Goal: Transaction & Acquisition: Purchase product/service

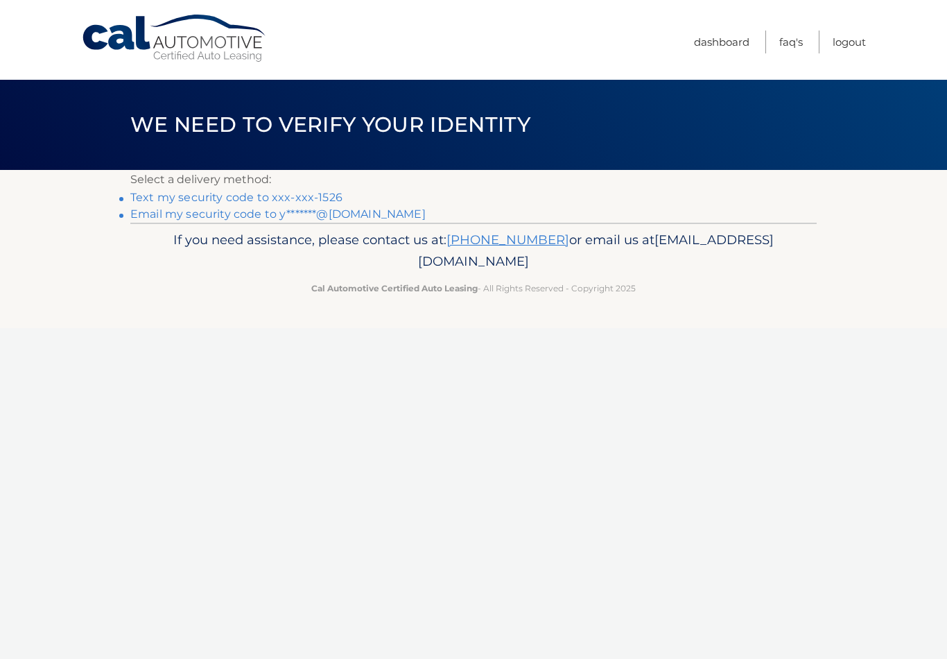
click at [182, 200] on link "Text my security code to xxx-xxx-1526" at bounding box center [236, 197] width 212 height 13
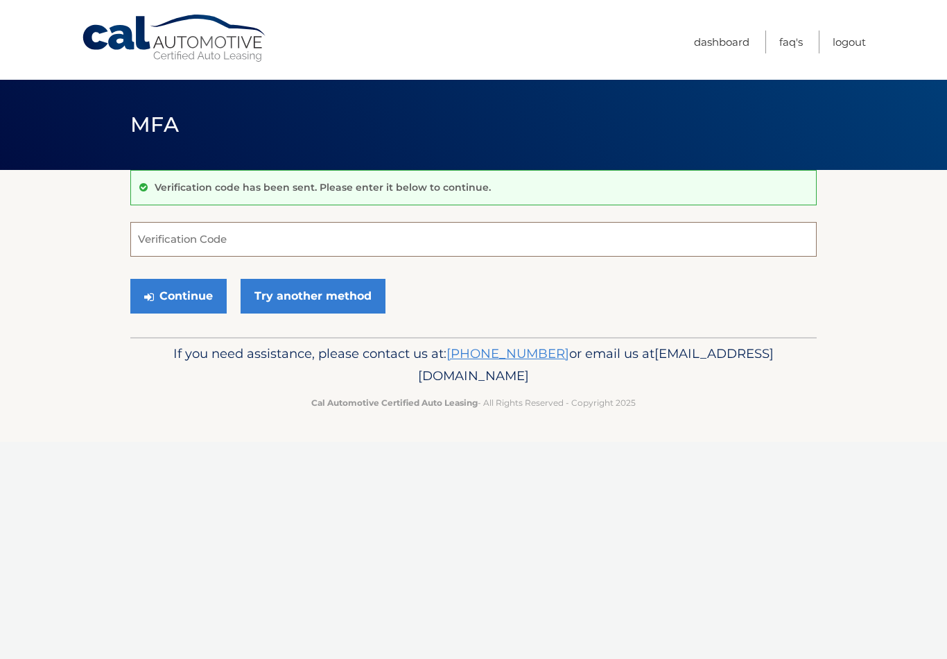
click at [272, 241] on input "Verification Code" at bounding box center [473, 239] width 687 height 35
type input "284405"
click at [187, 303] on button "Continue" at bounding box center [178, 296] width 96 height 35
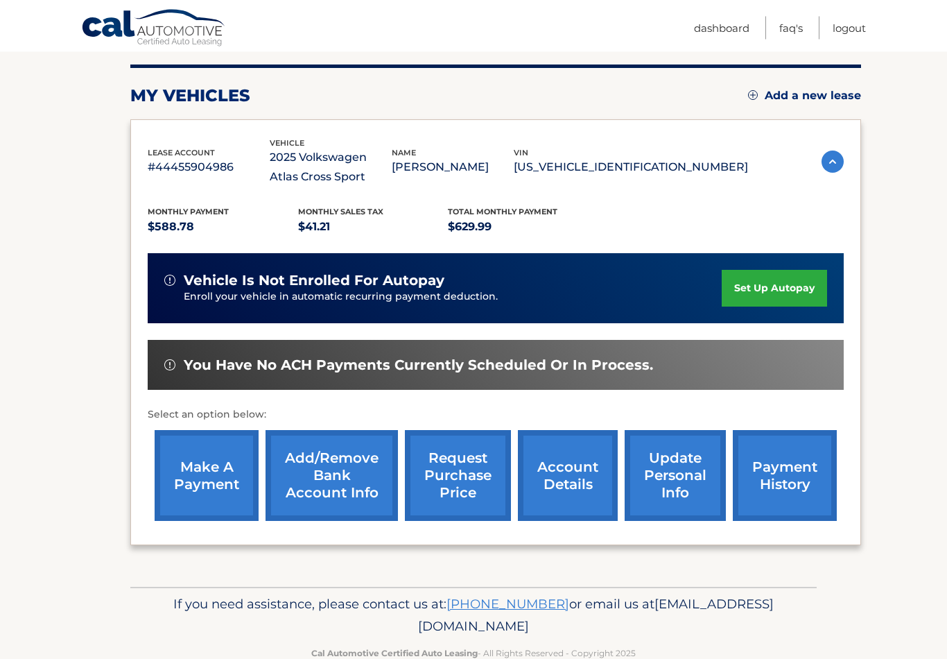
scroll to position [175, 0]
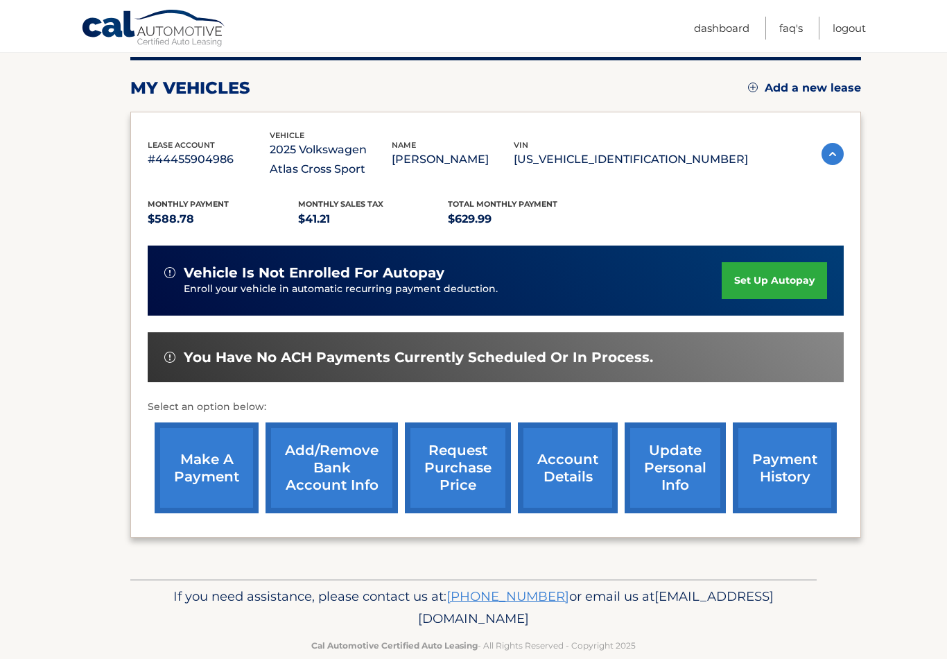
click at [229, 463] on link "make a payment" at bounding box center [207, 467] width 104 height 91
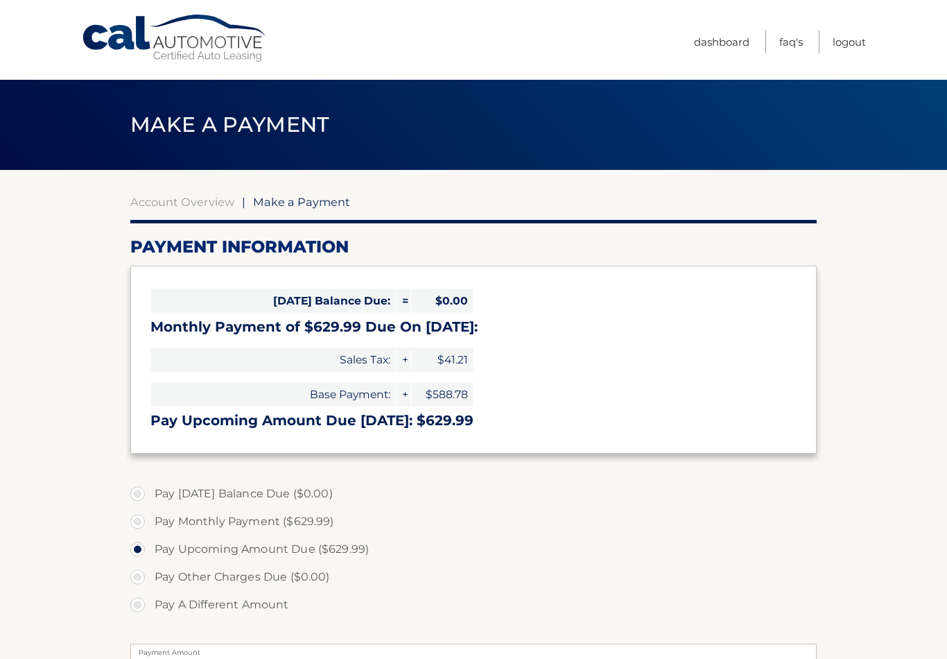
select select "MmM0ZjVlZTMtNzUwOC00NjBkLWEyM2QtYjAzYTFjNmJiNzA1"
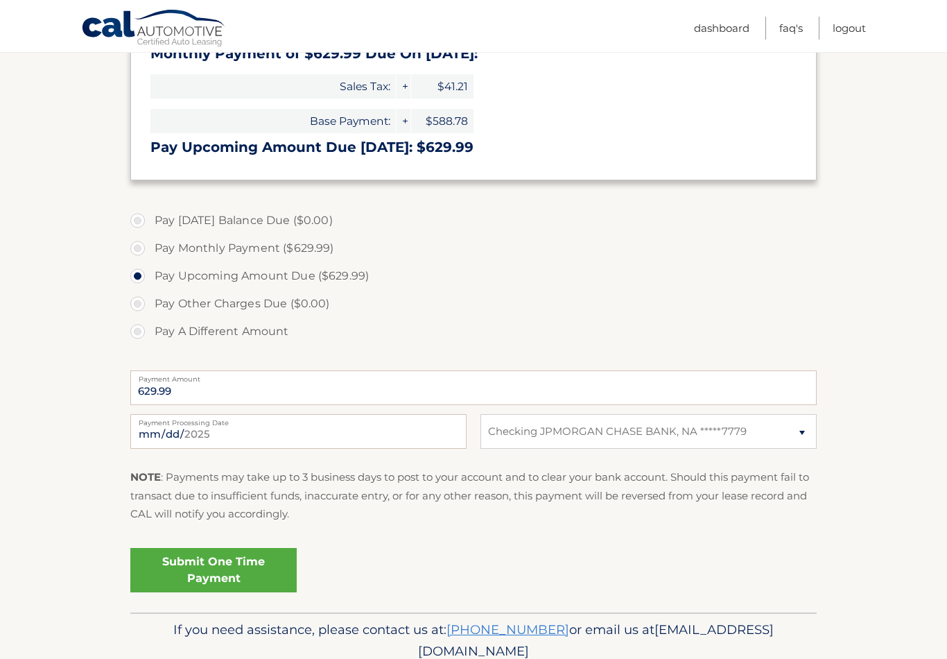
scroll to position [307, 0]
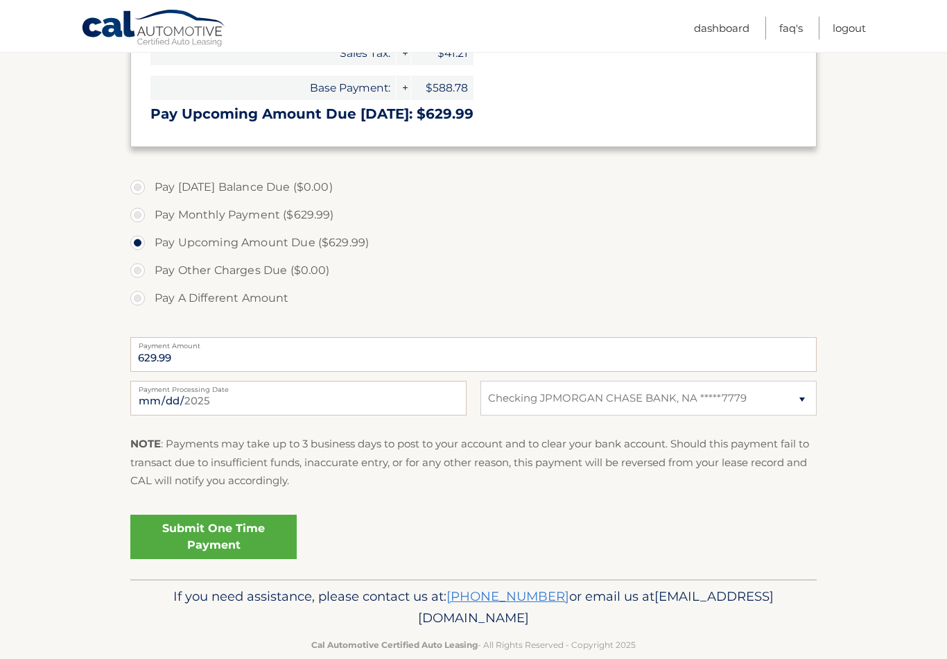
click at [250, 535] on link "Submit One Time Payment" at bounding box center [213, 537] width 166 height 44
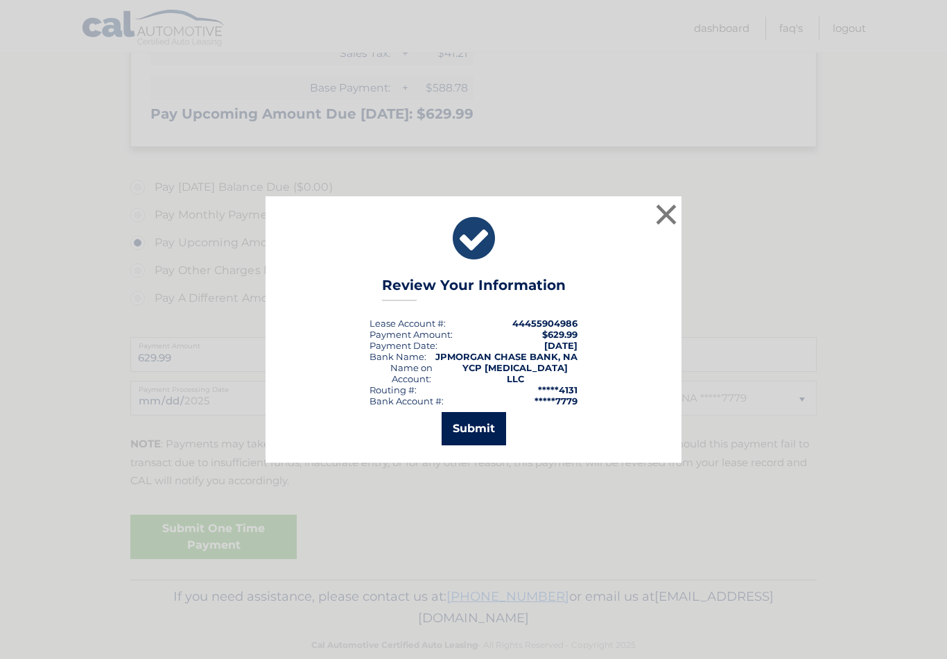
click at [494, 438] on button "Submit" at bounding box center [474, 428] width 65 height 33
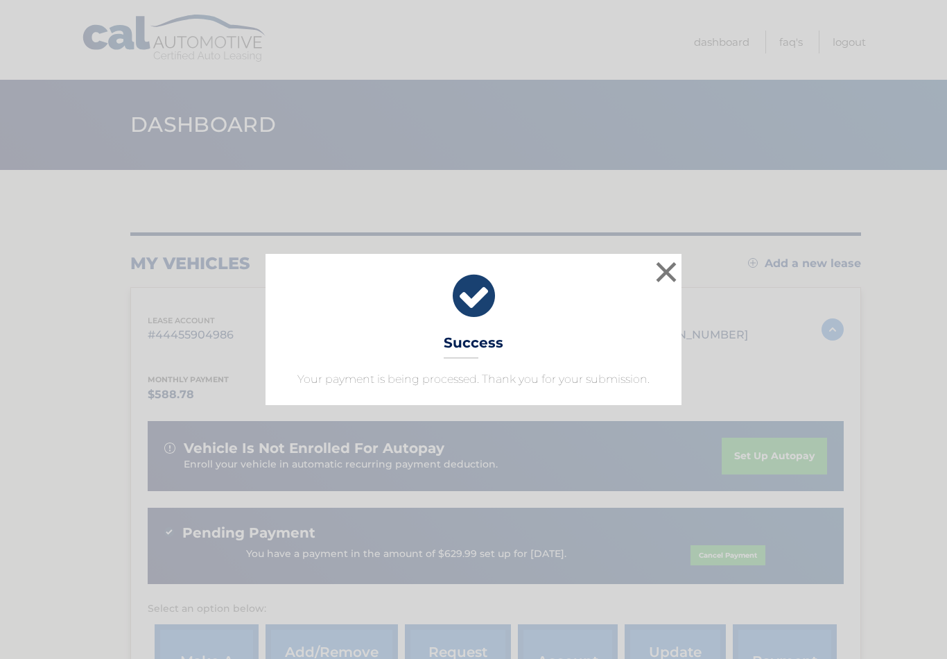
click at [669, 273] on button "×" at bounding box center [667, 272] width 28 height 28
